Goal: Use online tool/utility: Utilize a website feature to perform a specific function

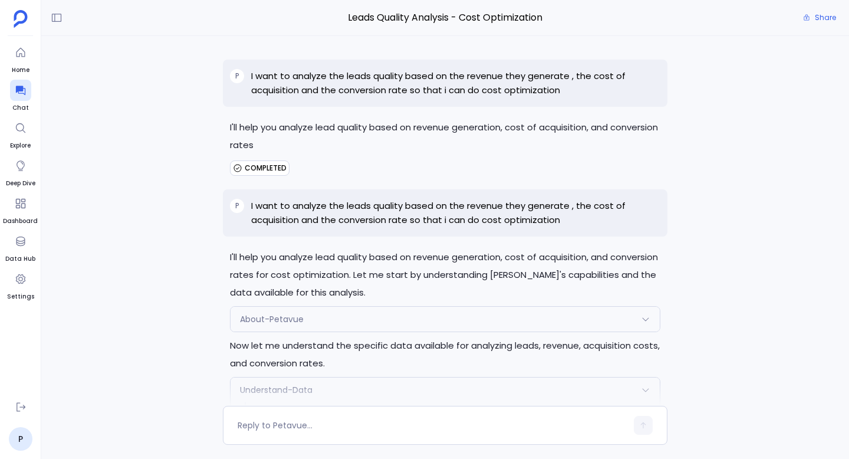
scroll to position [6960, 0]
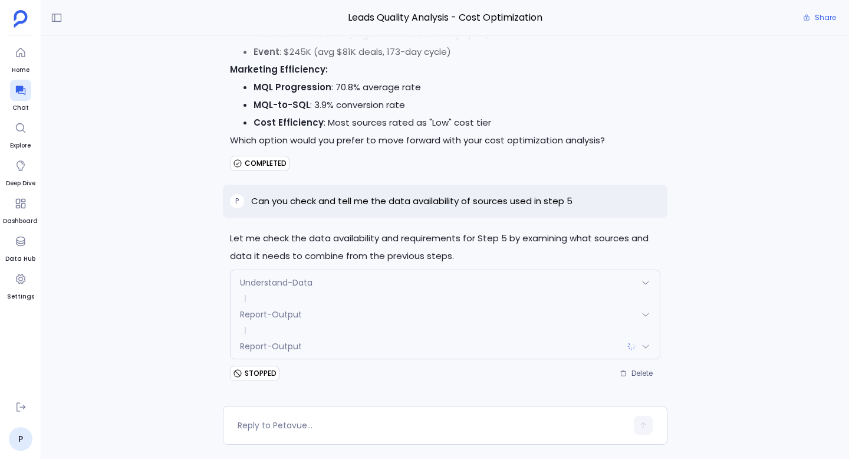
click at [497, 351] on div "Report-Output" at bounding box center [445, 346] width 429 height 25
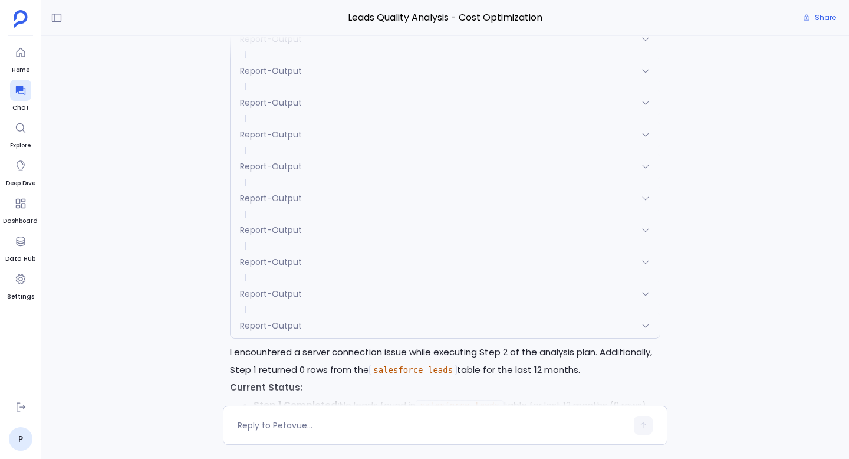
scroll to position [2793, 0]
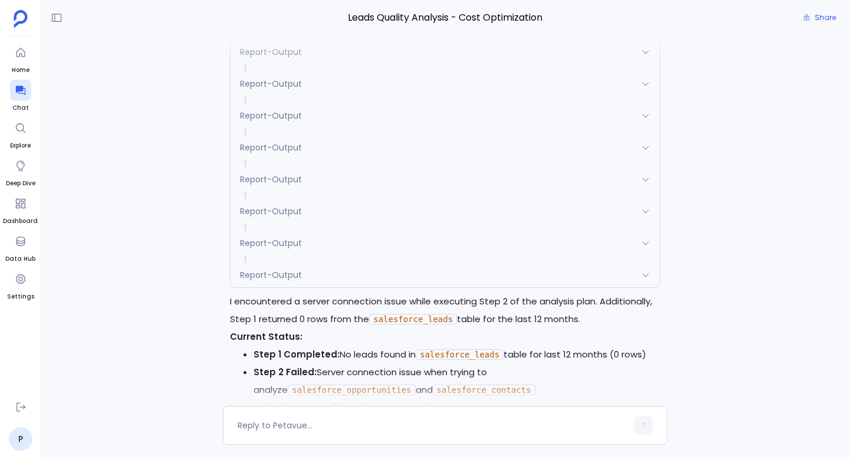
click at [307, 265] on div "Report-Output" at bounding box center [445, 274] width 429 height 25
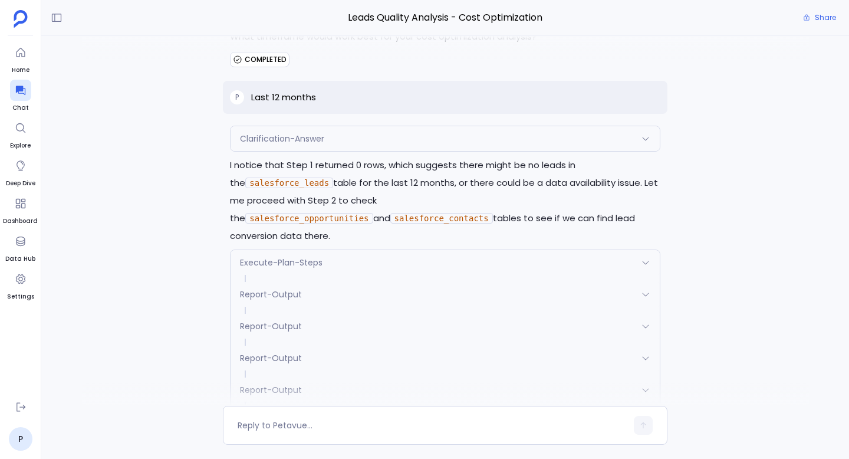
scroll to position [2413, 0]
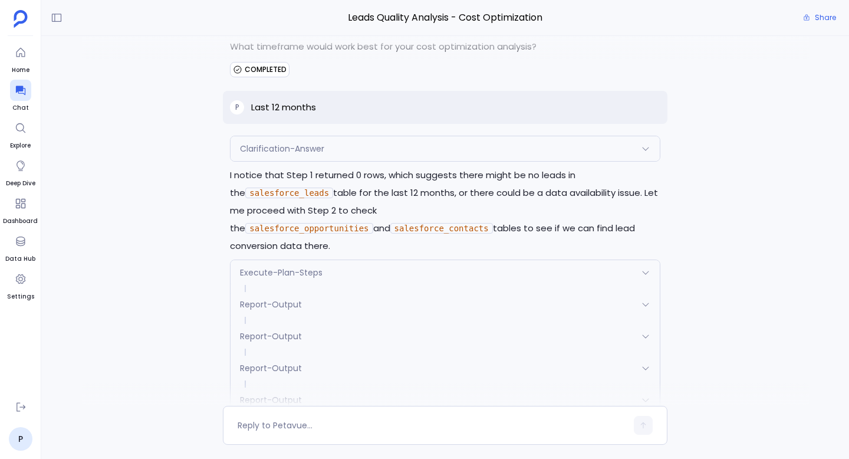
click at [355, 293] on div "Report-Output" at bounding box center [445, 304] width 429 height 25
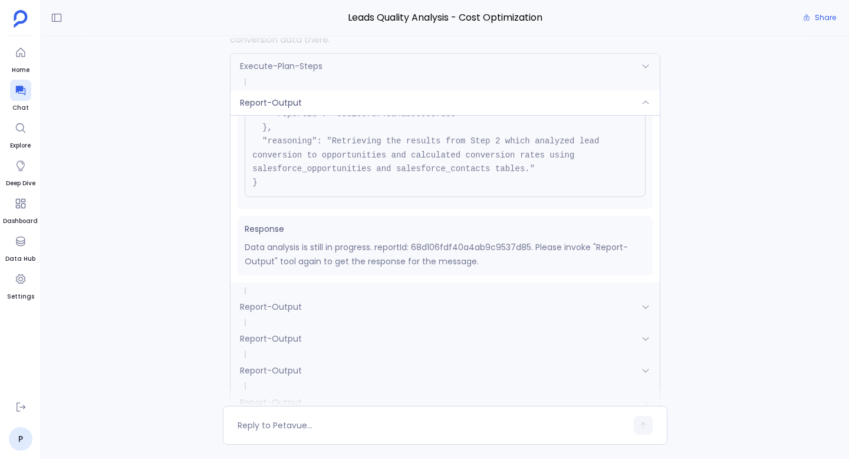
scroll to position [2650, 0]
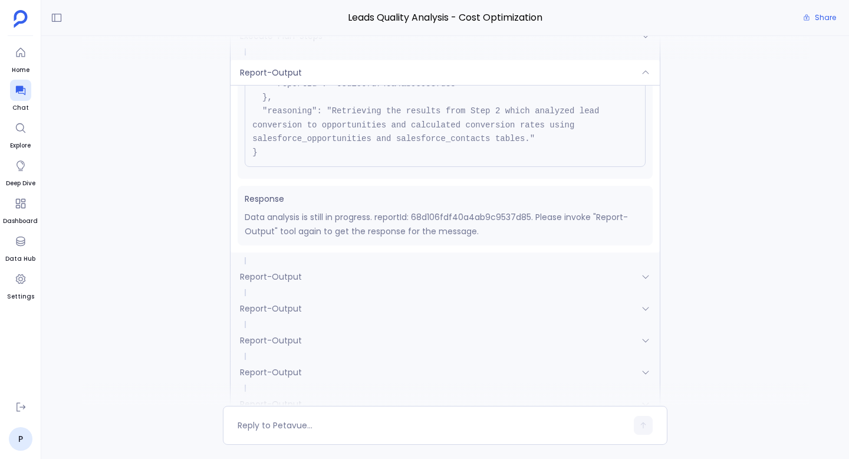
click at [394, 264] on div "Report-Output" at bounding box center [445, 276] width 429 height 25
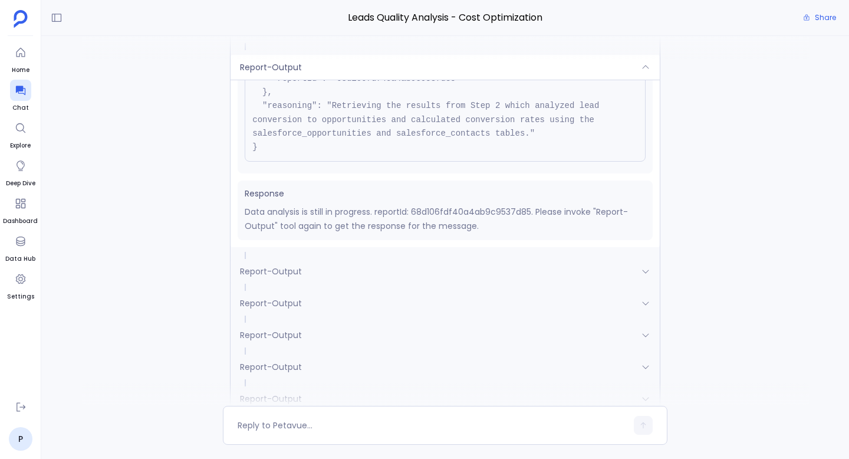
click at [394, 259] on div "Report-Output" at bounding box center [445, 271] width 429 height 25
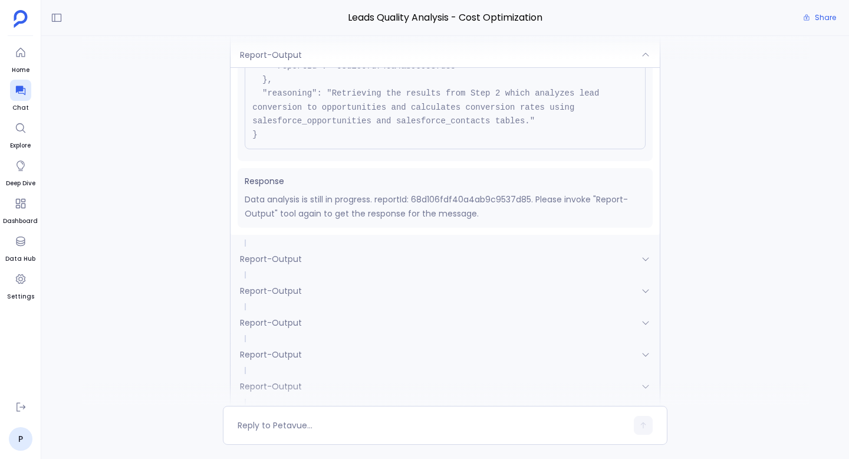
scroll to position [2742, 0]
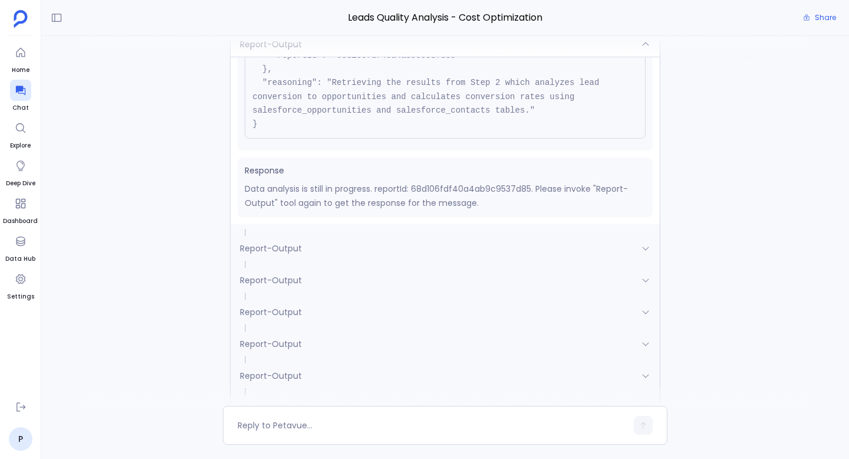
click at [390, 243] on div "Report-Output" at bounding box center [445, 248] width 429 height 25
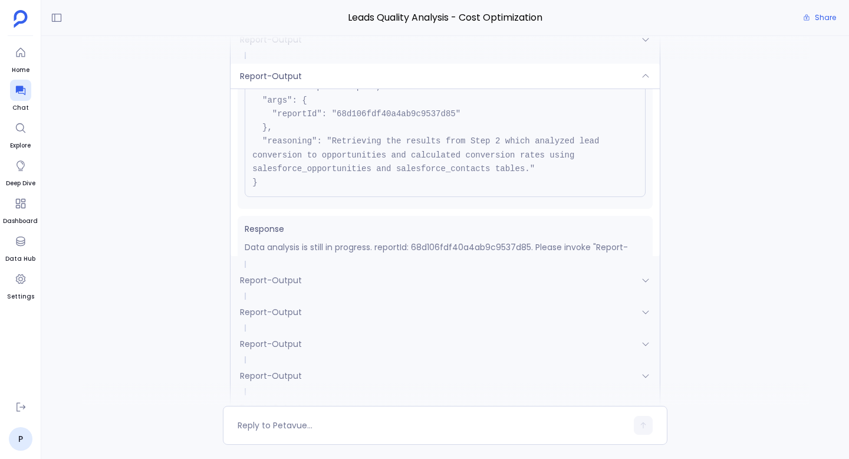
scroll to position [93, 0]
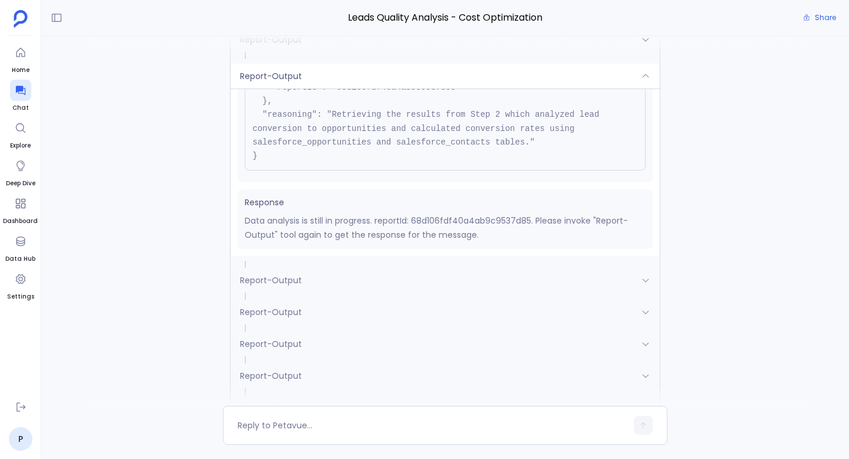
click at [393, 268] on div "Report-Output" at bounding box center [445, 280] width 429 height 25
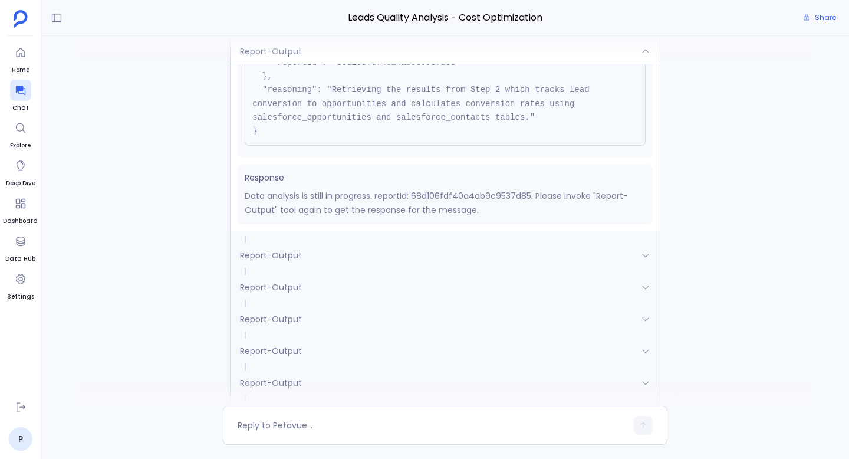
scroll to position [2809, 0]
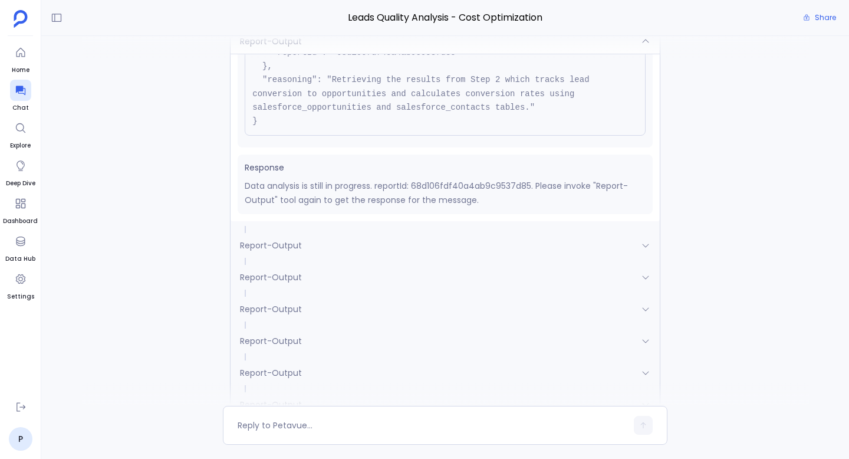
click at [396, 234] on div "Report-Output" at bounding box center [445, 245] width 429 height 25
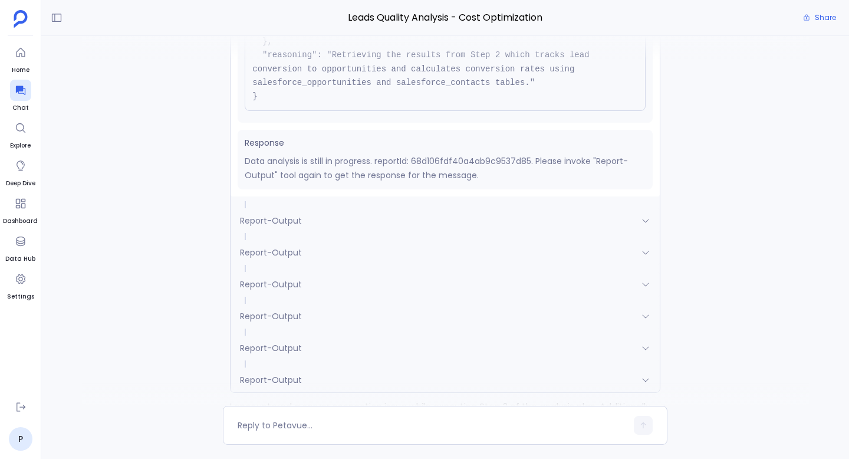
scroll to position [2866, 0]
click at [396, 207] on div "Report-Output" at bounding box center [445, 219] width 429 height 25
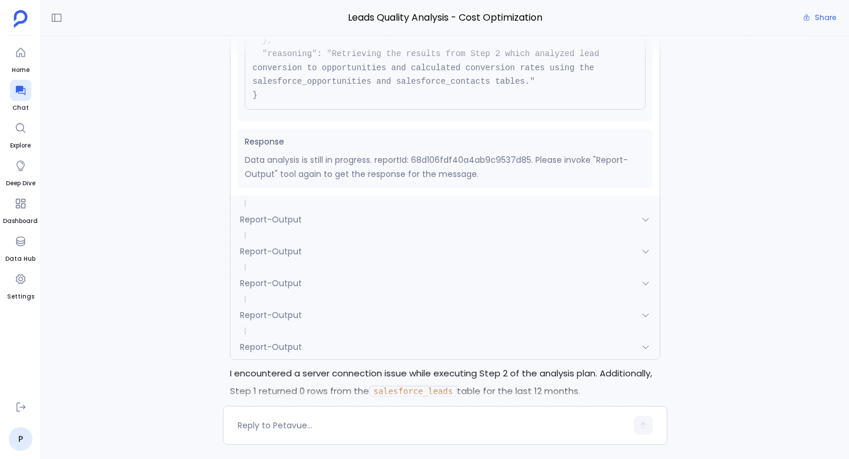
scroll to position [2917, 0]
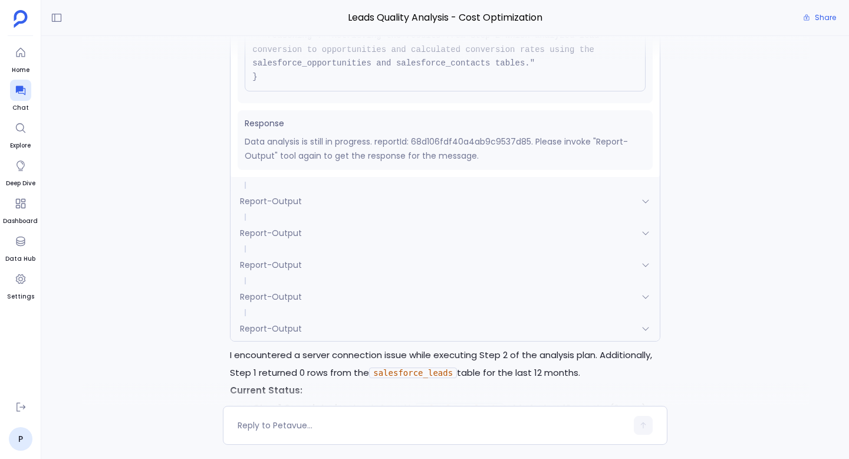
click at [422, 189] on div "Report-Output" at bounding box center [445, 201] width 429 height 25
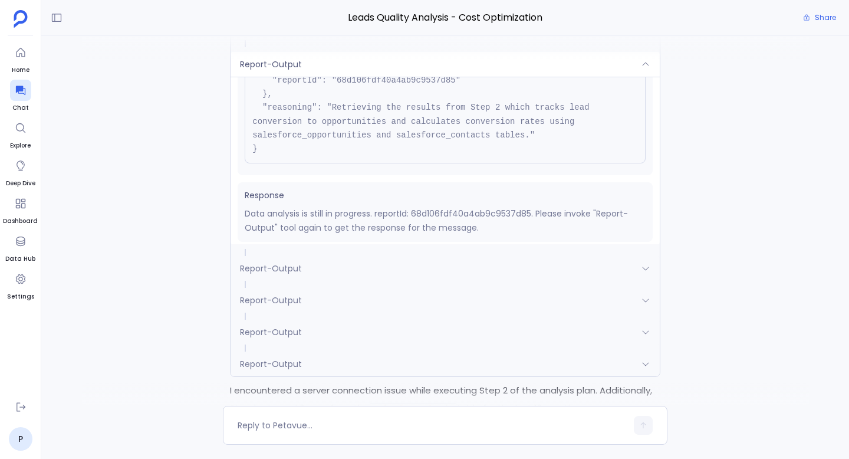
scroll to position [93, 0]
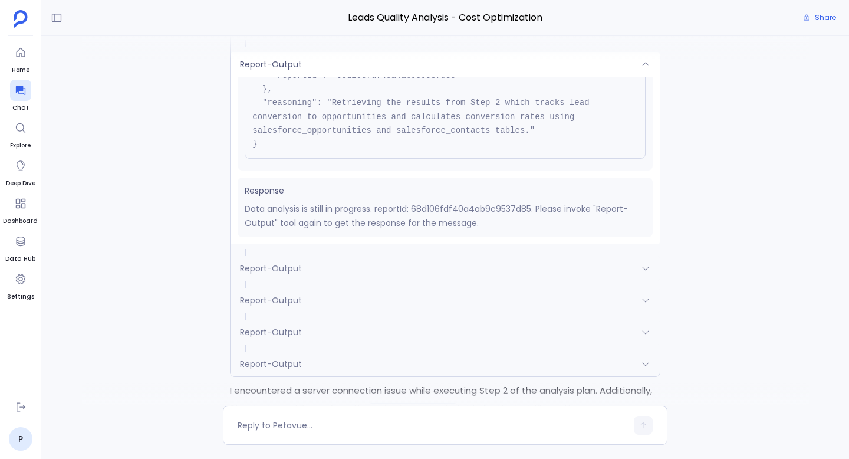
click at [451, 202] on p "Data analysis is still in progress. reportId: 68d106fdf40a4ab9c9537d85. Please …" at bounding box center [445, 216] width 401 height 28
copy p "68d106fdf40a4ab9c9537d85"
click at [332, 261] on div "Report-Output" at bounding box center [445, 268] width 429 height 25
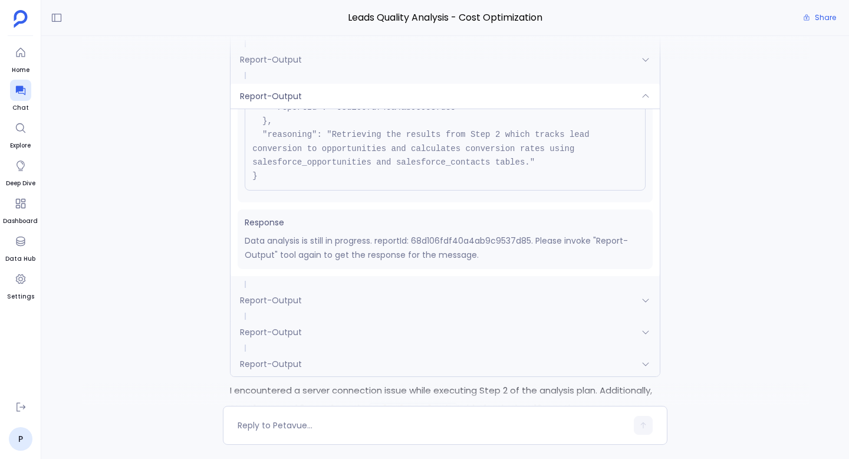
click at [357, 288] on div "Report-Output" at bounding box center [445, 300] width 429 height 25
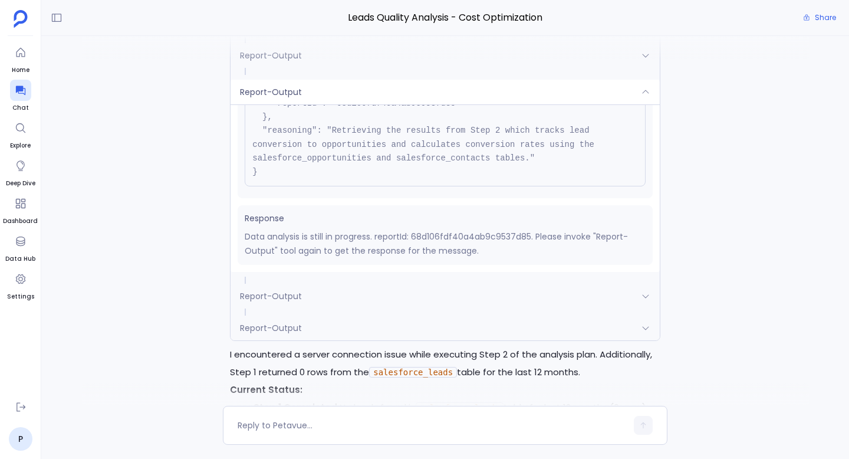
scroll to position [2970, 0]
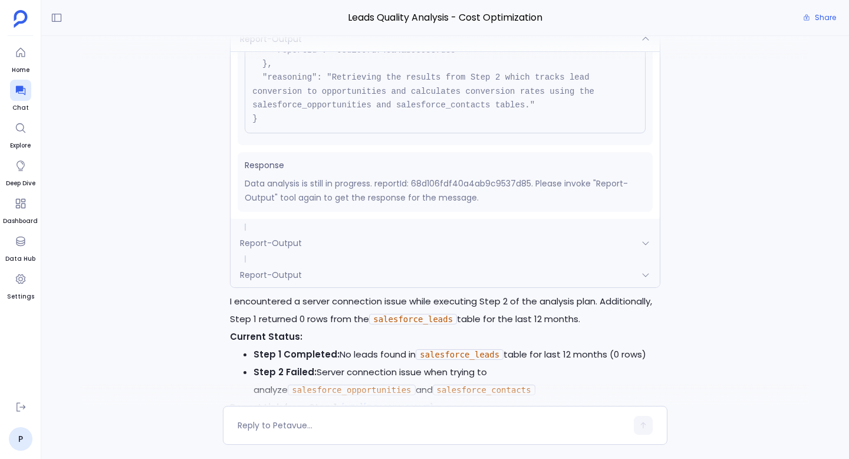
click at [352, 232] on div "Report-Output" at bounding box center [445, 243] width 429 height 25
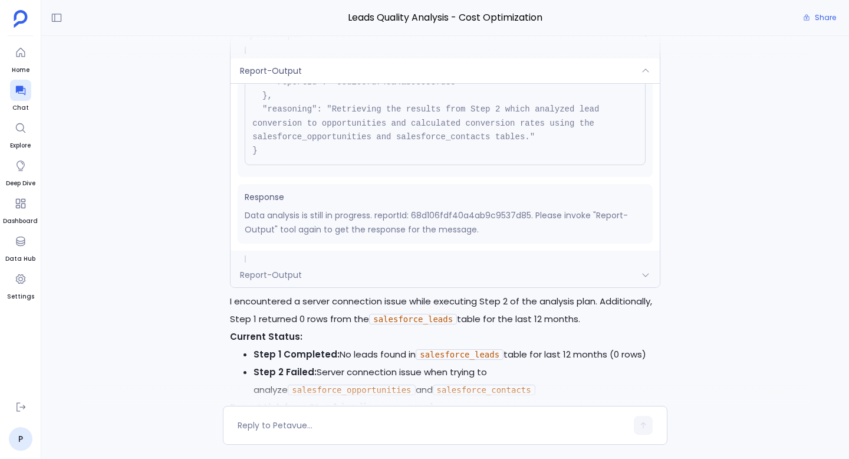
scroll to position [2996, 0]
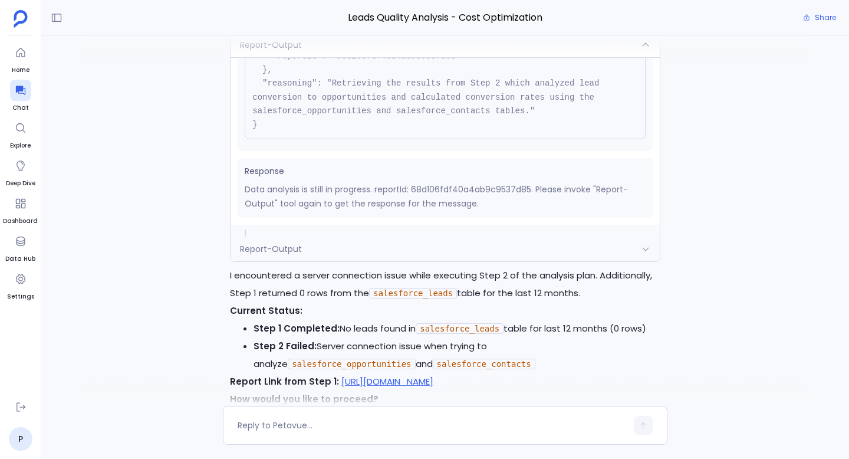
click at [403, 237] on div "Report-Output" at bounding box center [445, 249] width 429 height 25
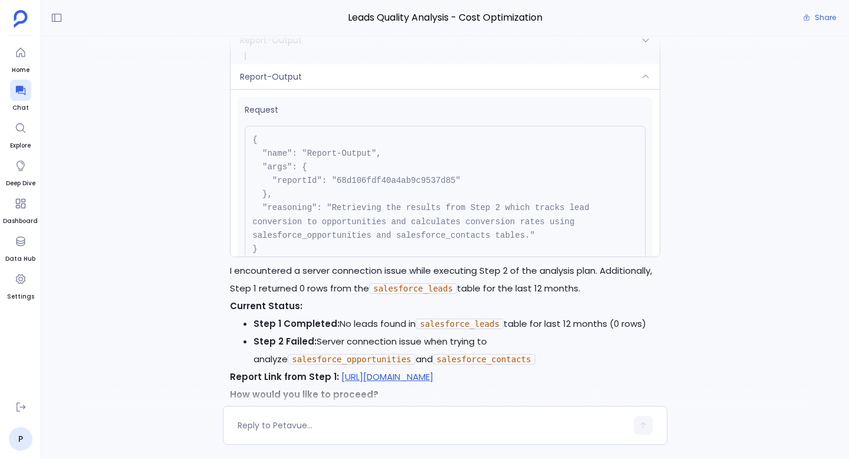
scroll to position [149, 0]
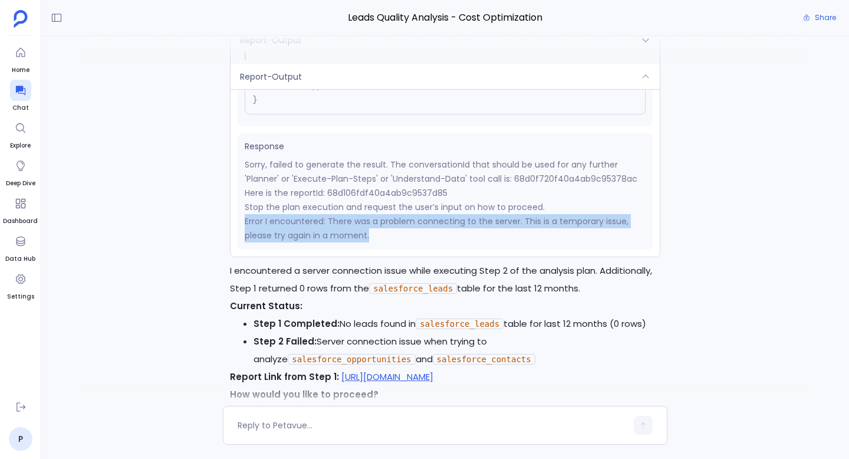
drag, startPoint x: 374, startPoint y: 227, endPoint x: 239, endPoint y: 214, distance: 135.7
click at [239, 214] on div "Response Sorry, failed to generate the result. The conversationId that should b…" at bounding box center [445, 191] width 415 height 116
copy p "Error I encountered: There was a problem connecting to the server. This is a te…"
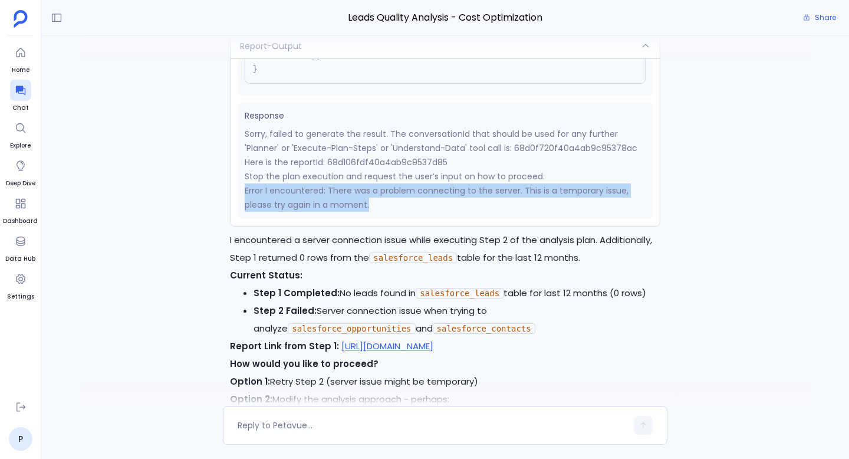
scroll to position [3032, 0]
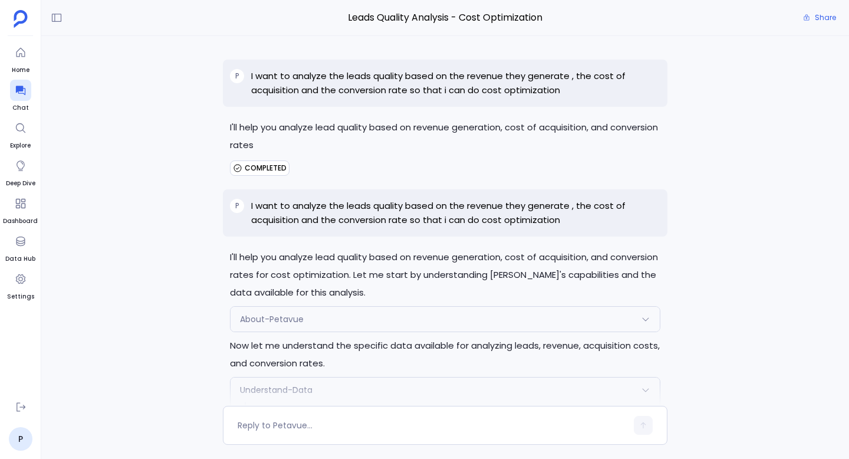
scroll to position [6960, 0]
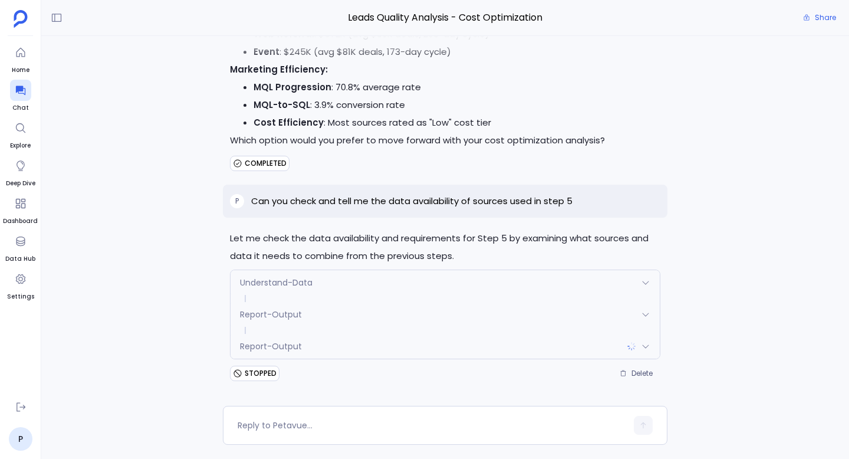
click at [301, 305] on div "Report-Output" at bounding box center [445, 314] width 429 height 25
click at [301, 305] on div "Understand-Data Request { "name": "Understand-Data", "args": { "query": "What d…" at bounding box center [445, 403] width 431 height 267
click at [313, 311] on div "Report-Output" at bounding box center [445, 319] width 429 height 25
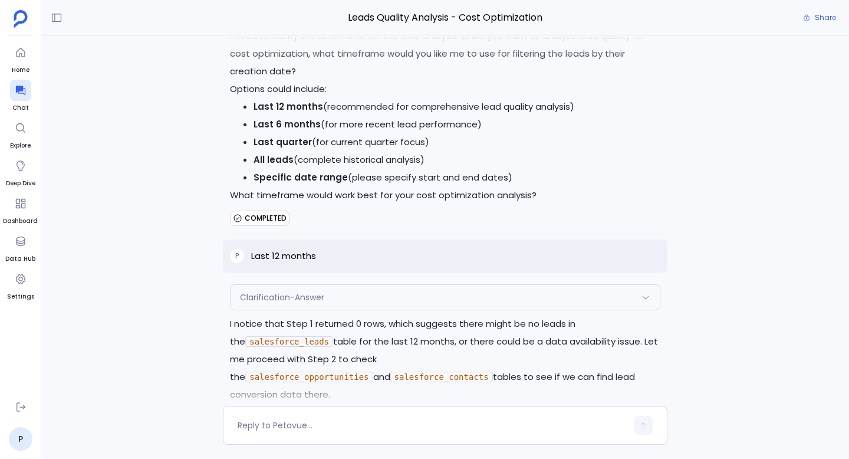
scroll to position [2294, 0]
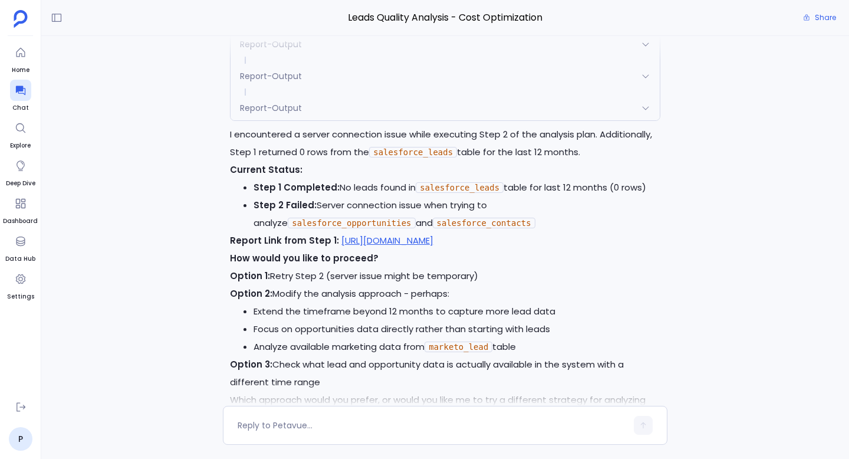
scroll to position [2939, 0]
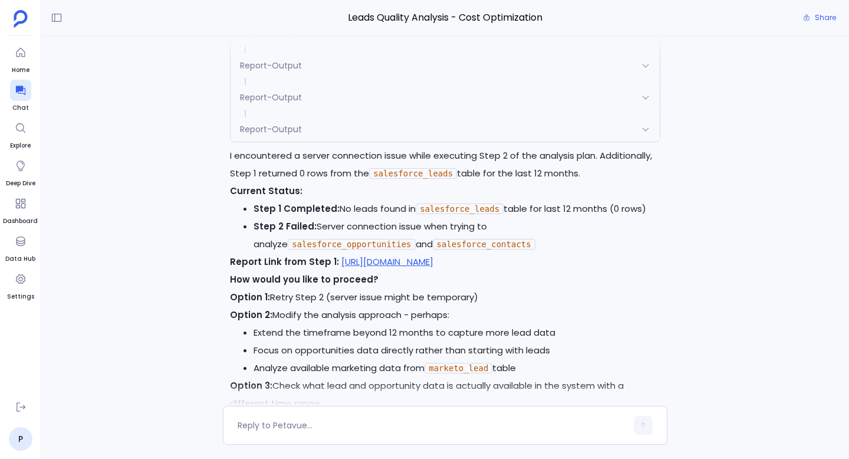
click at [310, 117] on div "Report-Output" at bounding box center [445, 129] width 429 height 25
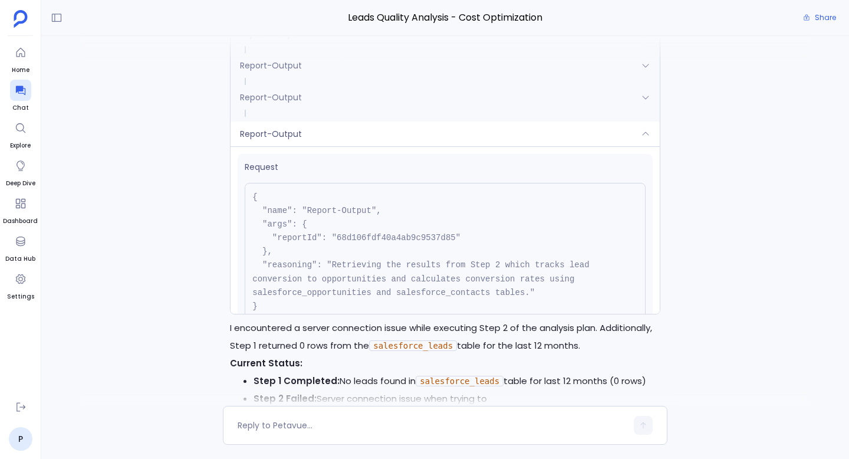
scroll to position [149, 0]
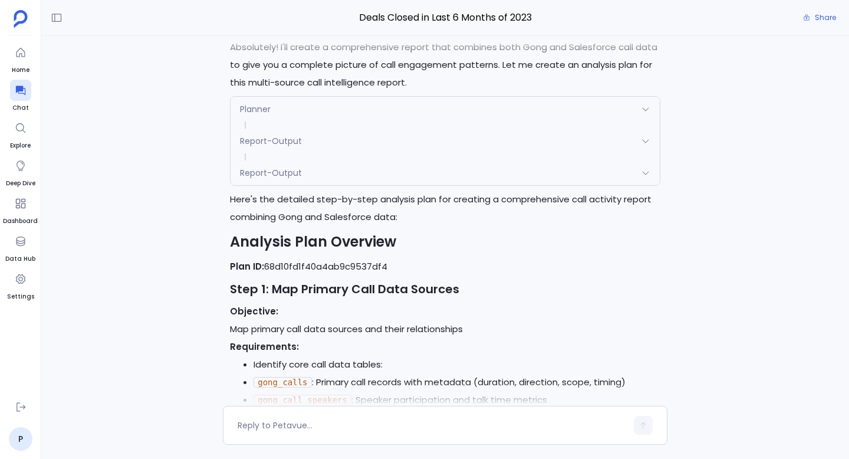
scroll to position [19086, 0]
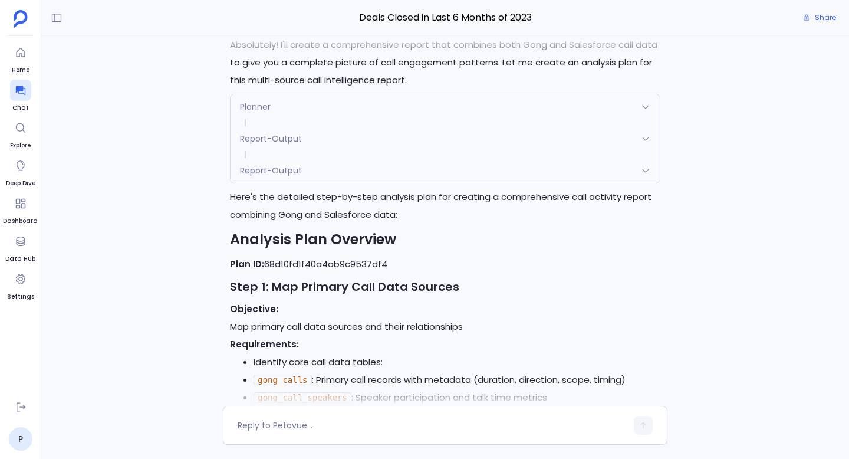
click at [322, 151] on div "Report-Output" at bounding box center [445, 138] width 429 height 25
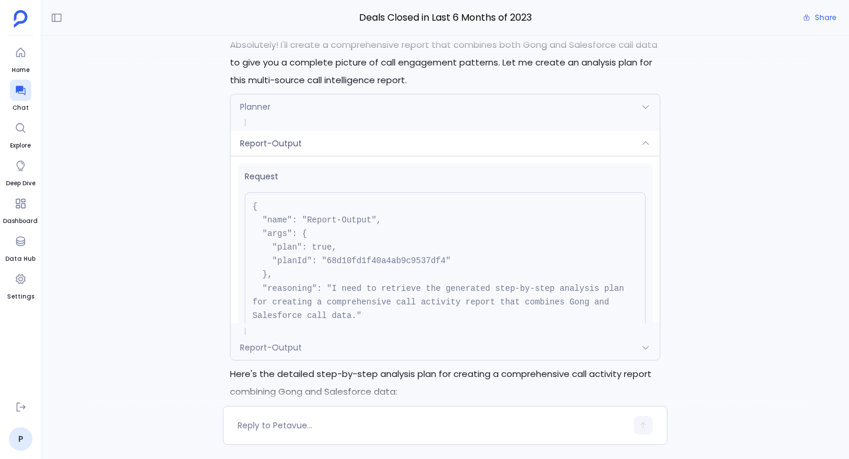
click at [322, 156] on div "Report-Output" at bounding box center [445, 143] width 429 height 25
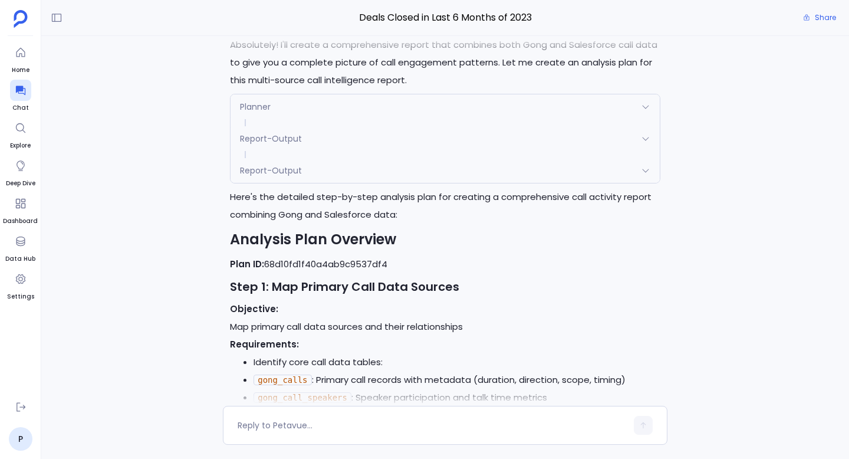
click at [334, 119] on div "Planner" at bounding box center [445, 106] width 429 height 25
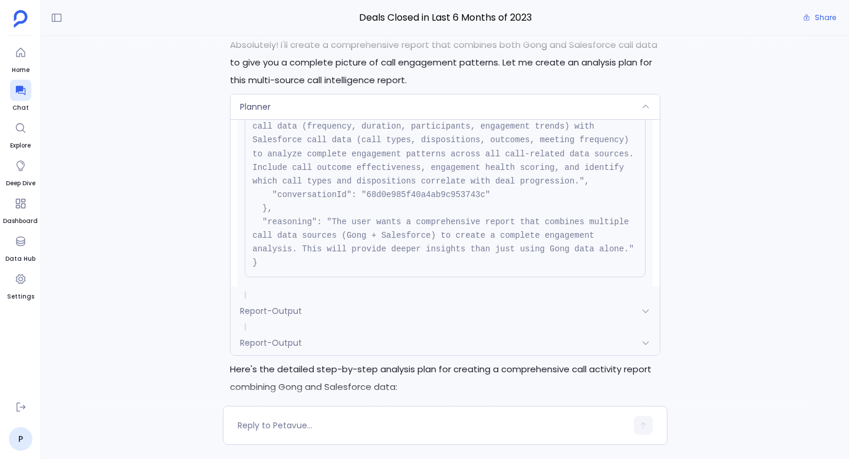
scroll to position [201, 0]
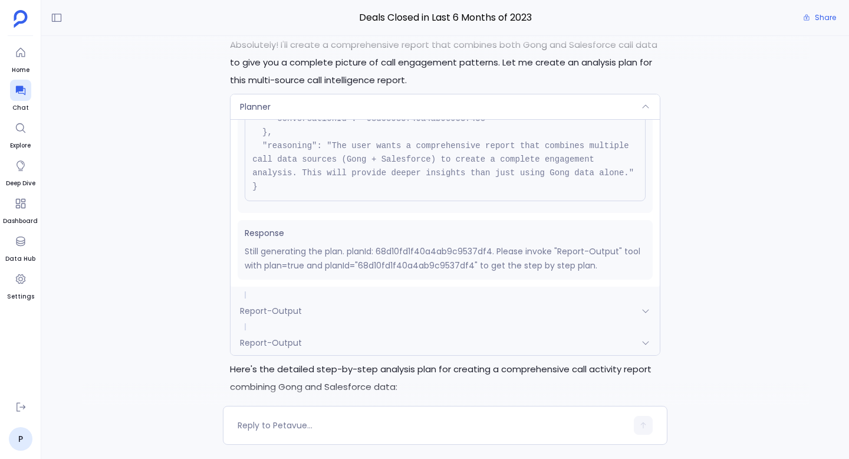
click at [407, 119] on div "Planner" at bounding box center [445, 106] width 429 height 25
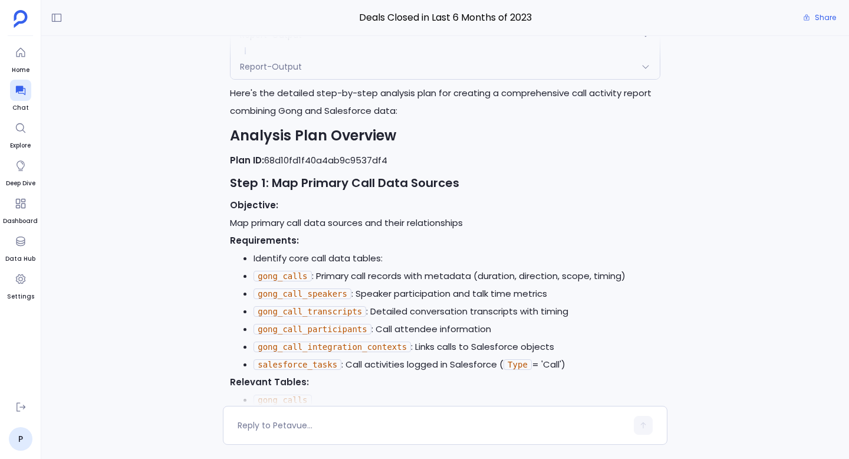
scroll to position [19224, 0]
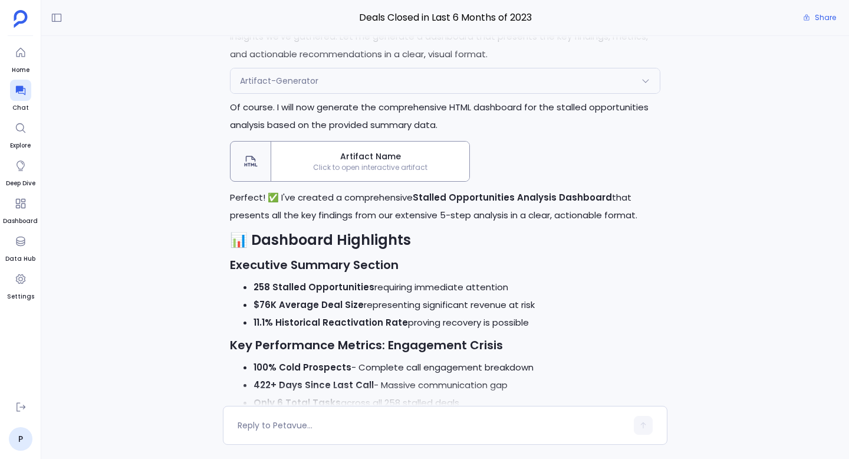
scroll to position [21729, 0]
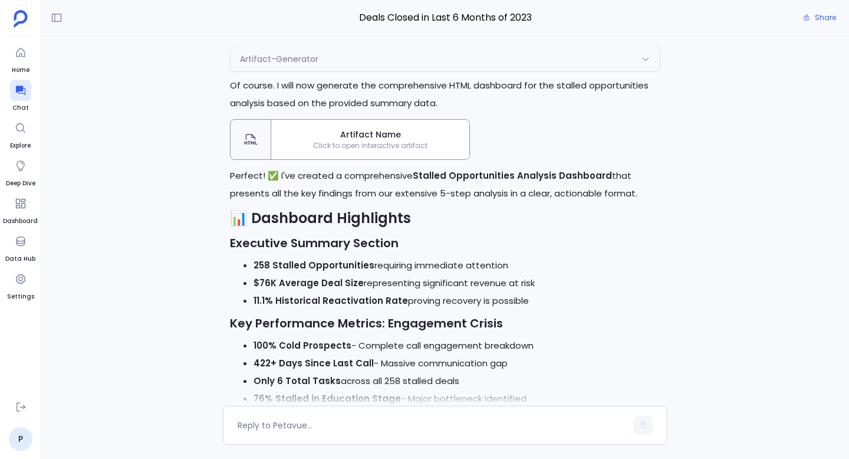
click at [389, 150] on span "Click to open interactive artifact" at bounding box center [370, 145] width 198 height 9
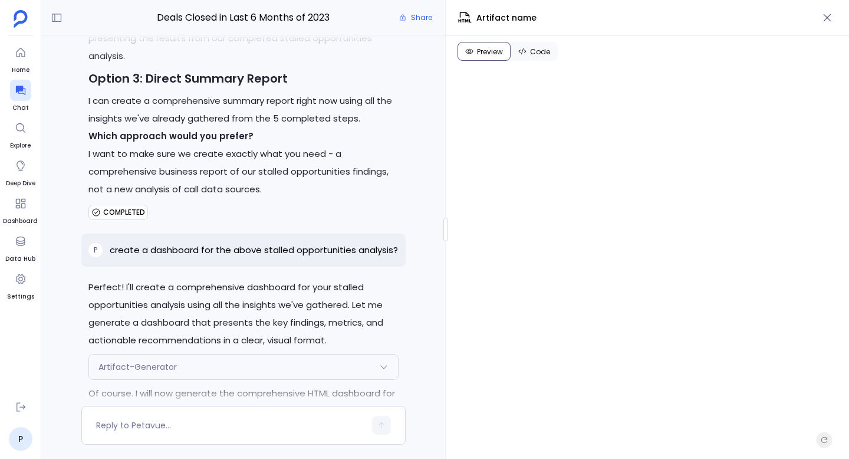
scroll to position [25477, 0]
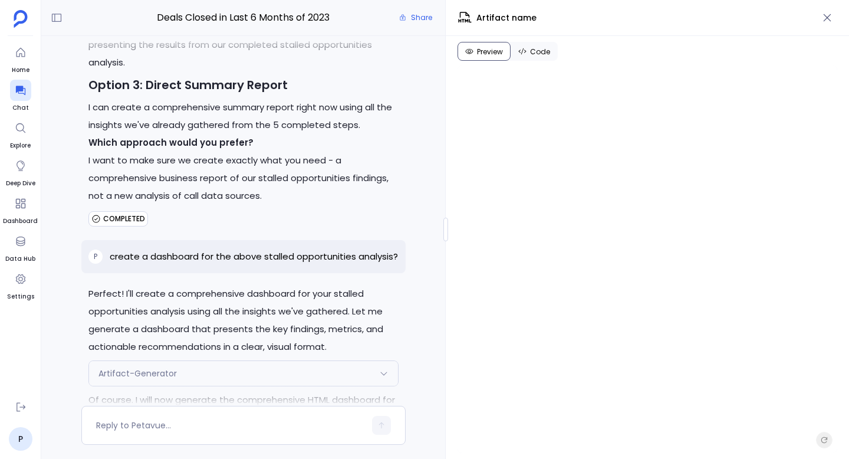
click at [267, 361] on div "Artifact-Generator" at bounding box center [243, 373] width 309 height 25
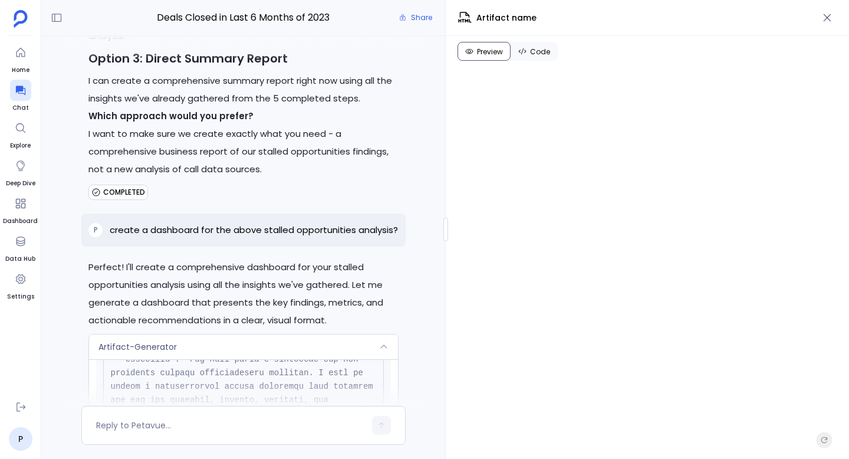
scroll to position [25497, 0]
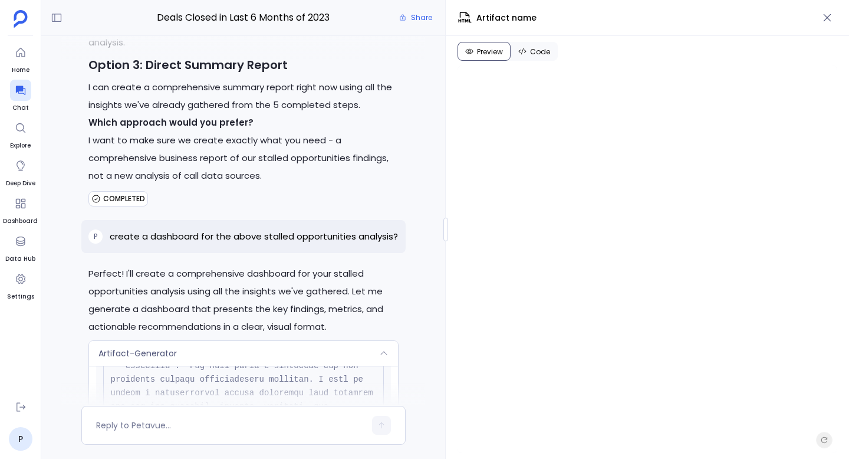
click at [285, 341] on div "Artifact-Generator" at bounding box center [243, 353] width 309 height 25
click at [278, 341] on div "Artifact-Generator" at bounding box center [243, 353] width 309 height 25
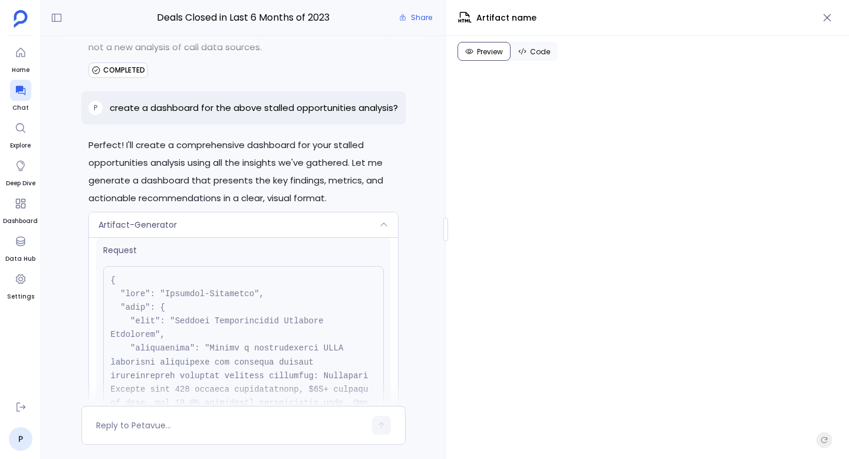
scroll to position [0, 0]
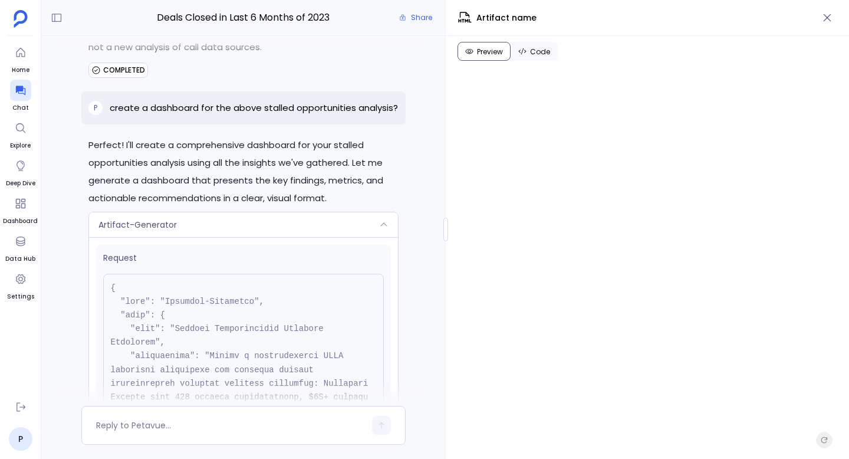
click at [327, 212] on div "Artifact-Generator" at bounding box center [243, 224] width 309 height 25
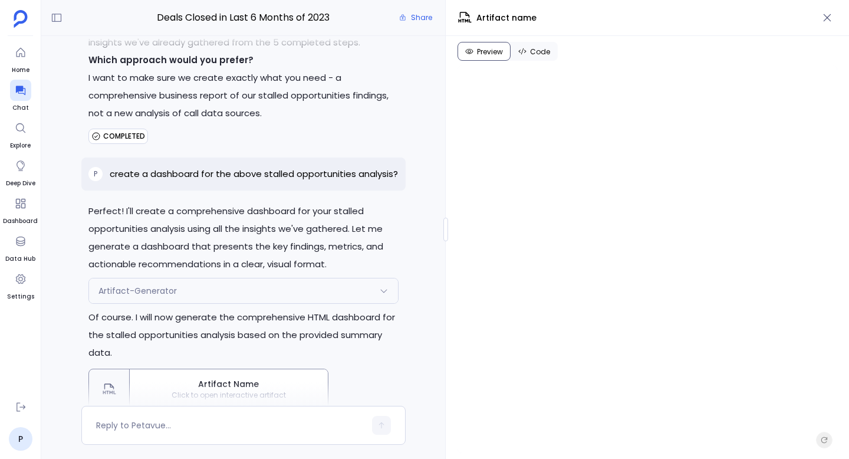
scroll to position [25554, 0]
